Goal: Navigation & Orientation: Find specific page/section

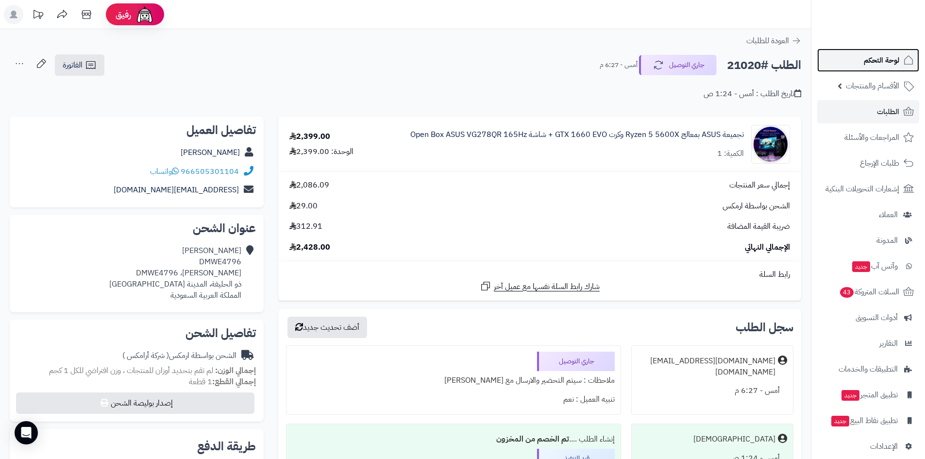
drag, startPoint x: 0, startPoint y: 0, endPoint x: 883, endPoint y: 67, distance: 885.5
click at [883, 67] on span "لوحة التحكم" at bounding box center [881, 60] width 35 height 14
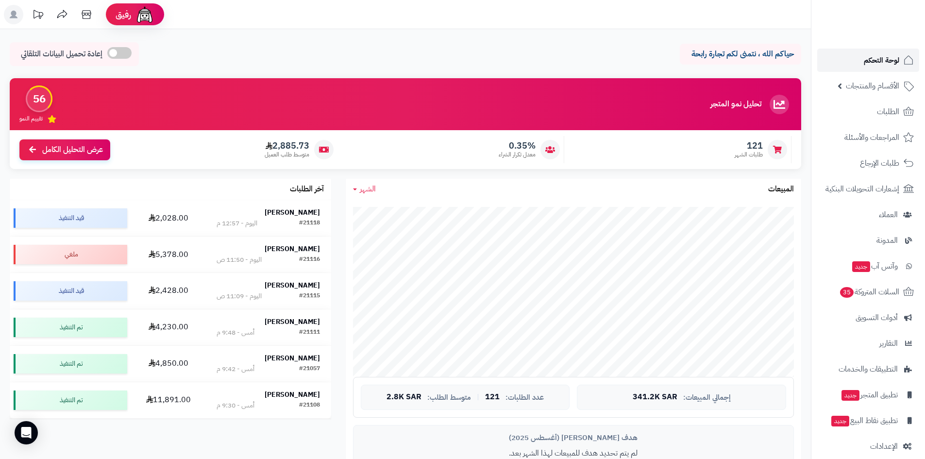
click at [862, 60] on link "لوحة التحكم" at bounding box center [868, 60] width 102 height 23
